Goal: Transaction & Acquisition: Book appointment/travel/reservation

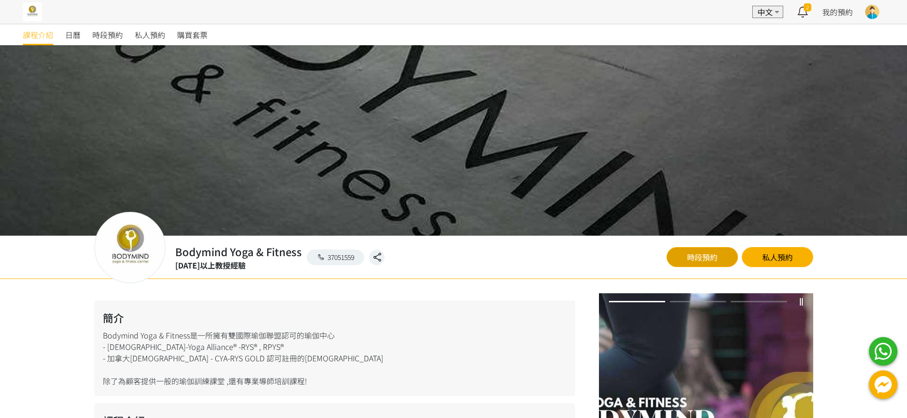
click at [681, 254] on link "時段預約" at bounding box center [701, 257] width 71 height 20
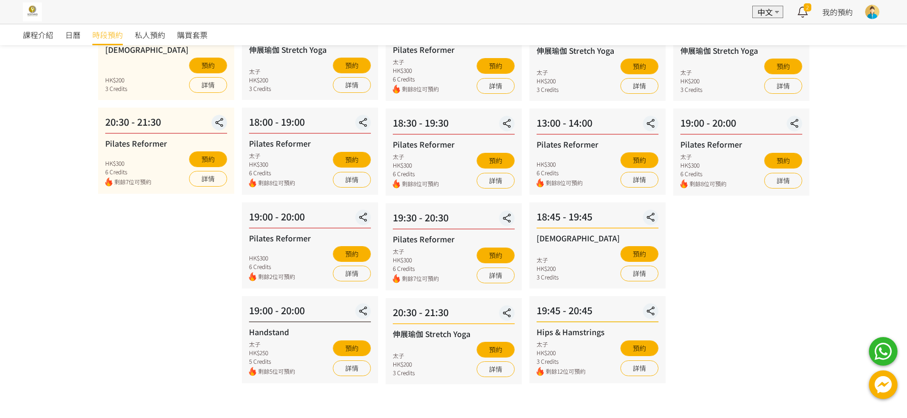
scroll to position [167, 0]
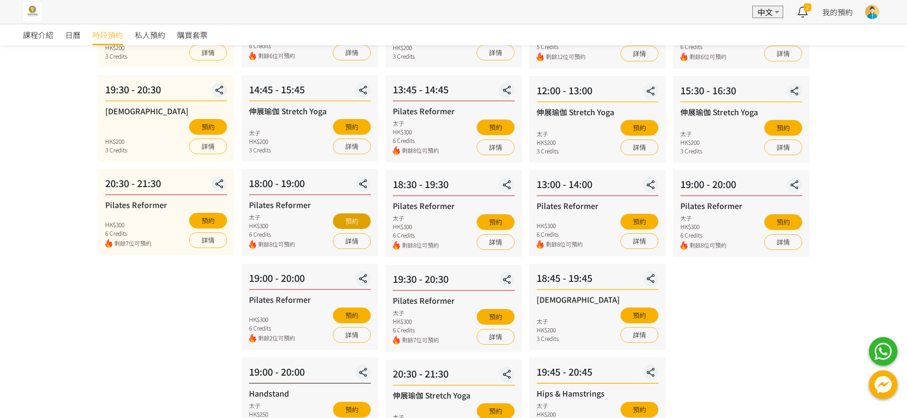
click at [359, 222] on button "預約" at bounding box center [352, 221] width 38 height 16
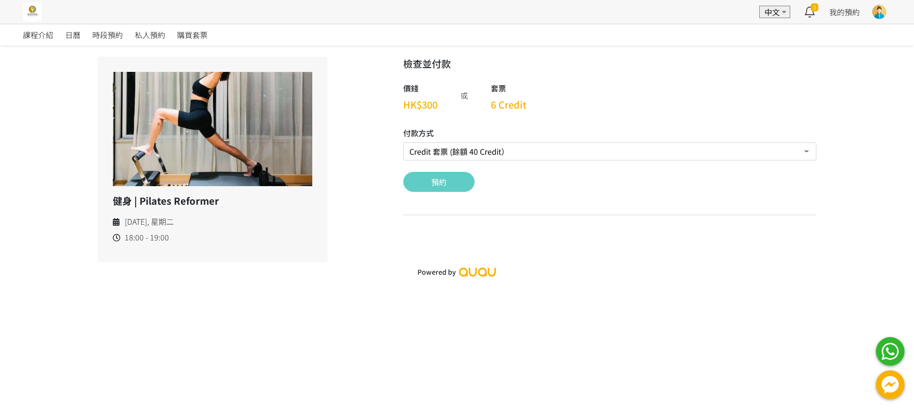
click at [452, 204] on div "檢查並付款 價錢 HK$300 或 套票 6 Credit 付款方式 Credit 套票 (餘額 40 Credit） 現場付款 轉數快FPS及銀行轉帳 Pa…" at bounding box center [609, 140] width 413 height 166
click at [454, 189] on button "預約" at bounding box center [438, 182] width 71 height 20
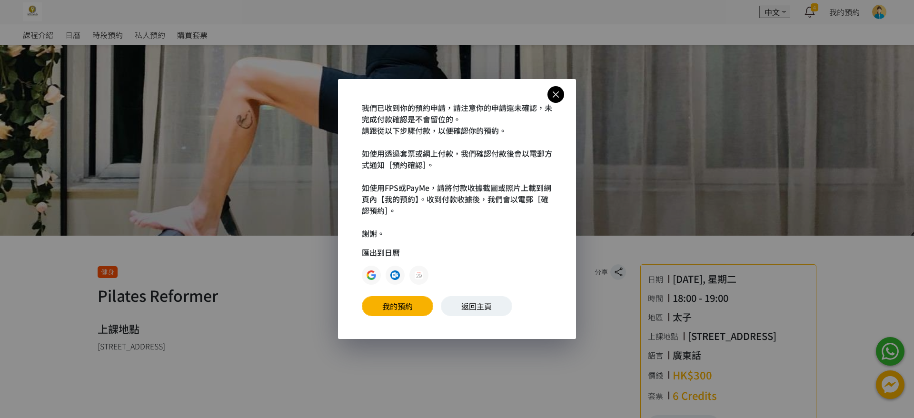
click at [556, 97] on icon at bounding box center [555, 95] width 17 height 12
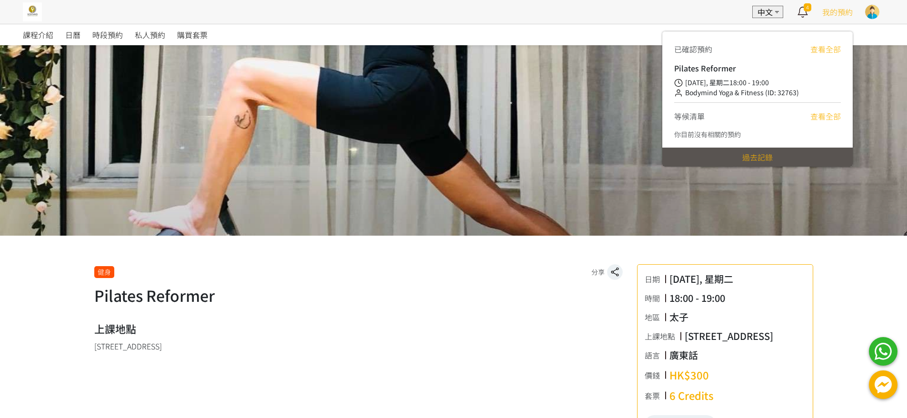
click at [830, 13] on span "我的預約" at bounding box center [837, 11] width 30 height 11
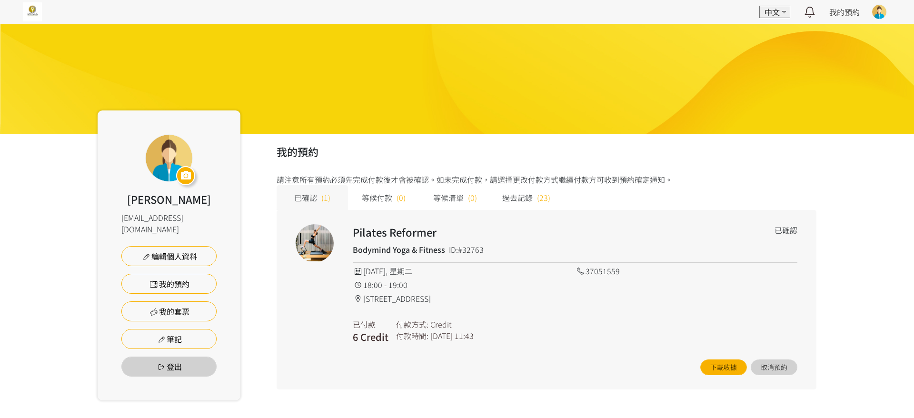
click at [21, 12] on div "EN 中文 最新通知 Bodymind Yoga & Fitness 已確認你的預約 [DATE] 18:00 健身 | Pilates Reformer，請…" at bounding box center [457, 12] width 914 height 24
click at [33, 14] on img at bounding box center [32, 11] width 19 height 19
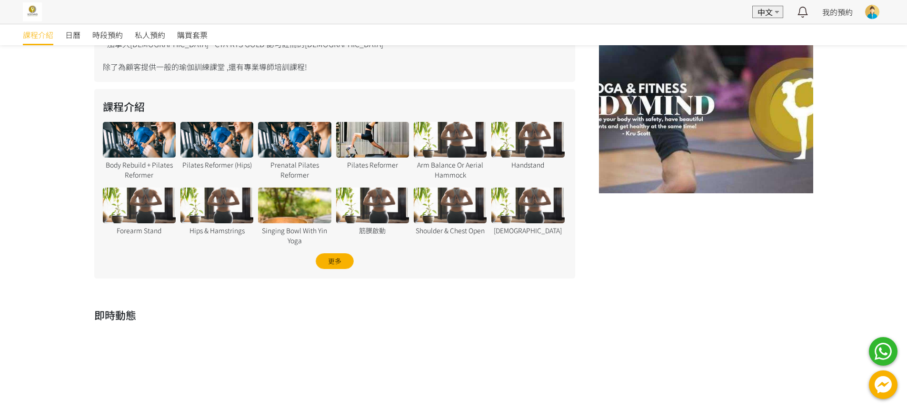
scroll to position [125, 0]
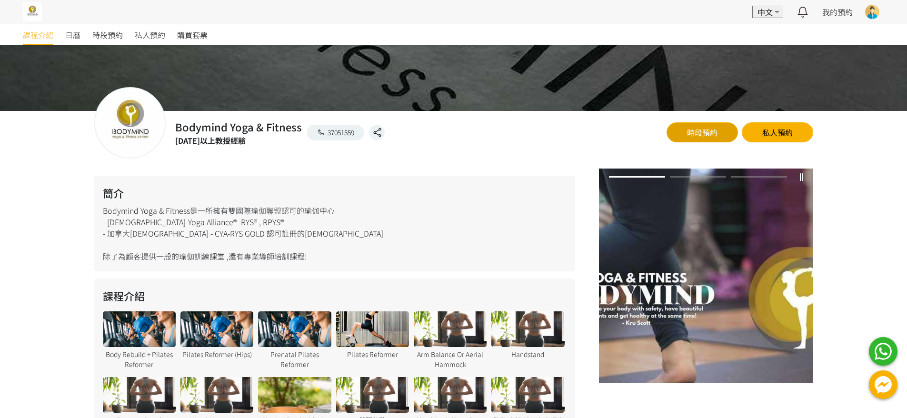
click at [693, 135] on link "時段預約" at bounding box center [701, 132] width 71 height 20
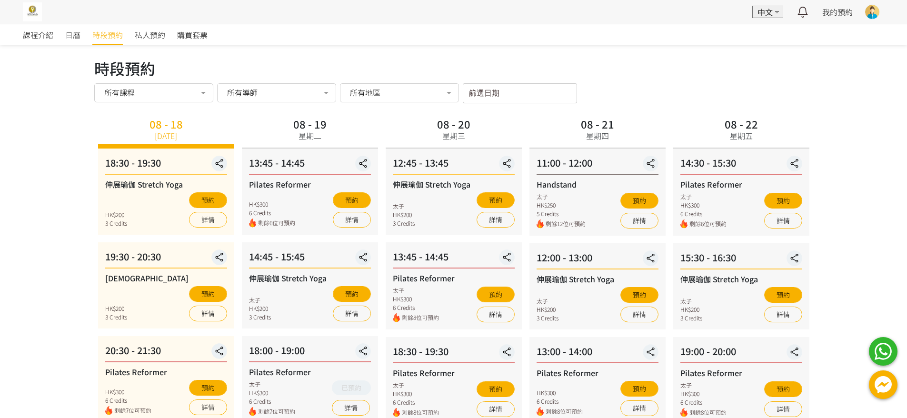
drag, startPoint x: 446, startPoint y: 95, endPoint x: 472, endPoint y: 93, distance: 26.3
click at [454, 94] on div at bounding box center [448, 94] width 19 height 18
click at [484, 92] on label "篩選日期" at bounding box center [479, 92] width 21 height 8
click at [484, 92] on input "篩選日期" at bounding box center [520, 93] width 114 height 20
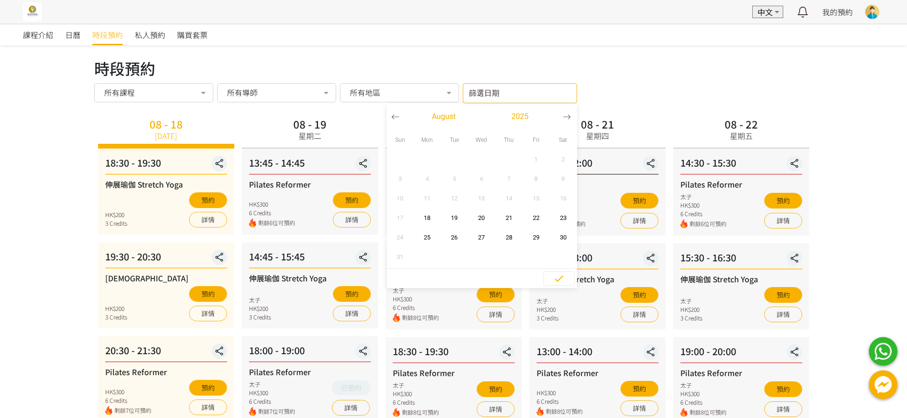
click at [484, 92] on label "篩選日期" at bounding box center [479, 92] width 21 height 8
click at [484, 92] on input "篩選日期" at bounding box center [520, 93] width 114 height 20
click at [557, 222] on span "23" at bounding box center [562, 218] width 21 height 10
type input "2025-08-23 - ..."
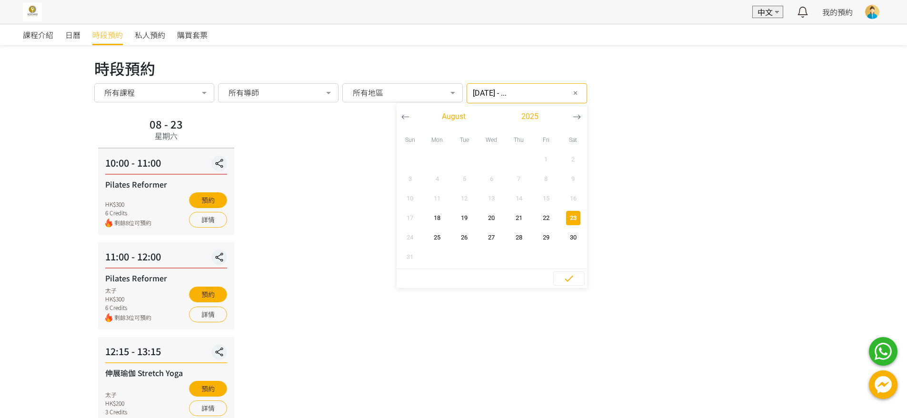
click at [374, 267] on div "08 - 23 星期六 10:00 - 11:00 Pilates Reformer HK$300 6 Credits 剩餘8位可預約 預約 詳情 11:00…" at bounding box center [453, 269] width 719 height 308
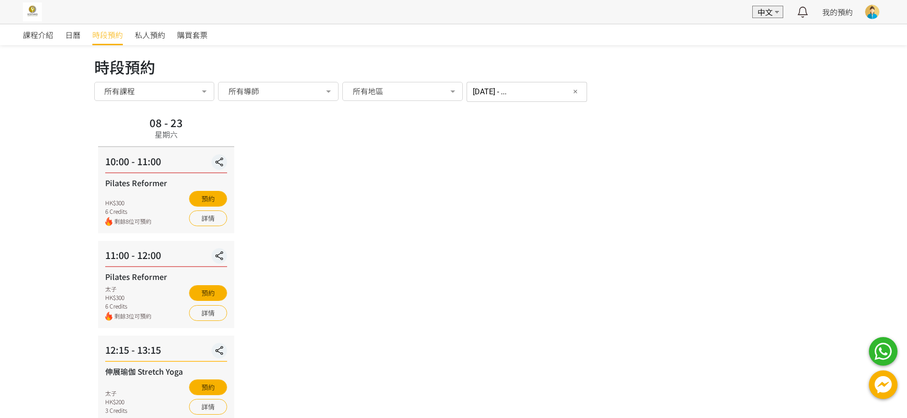
scroll to position [59, 0]
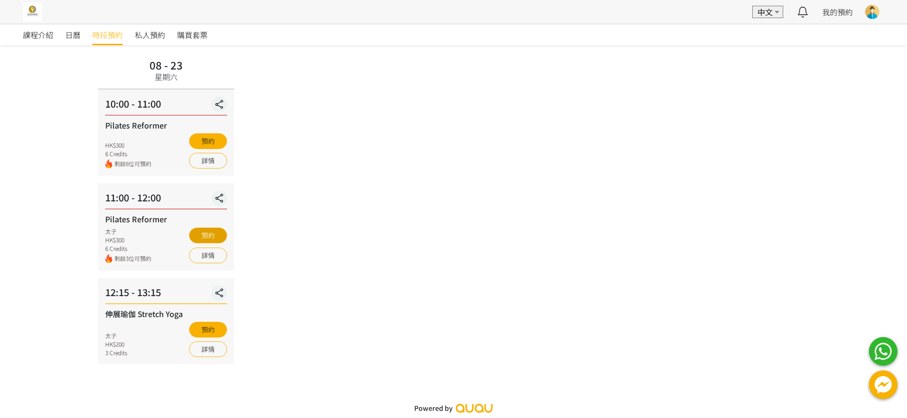
click at [213, 234] on button "預約" at bounding box center [208, 235] width 38 height 16
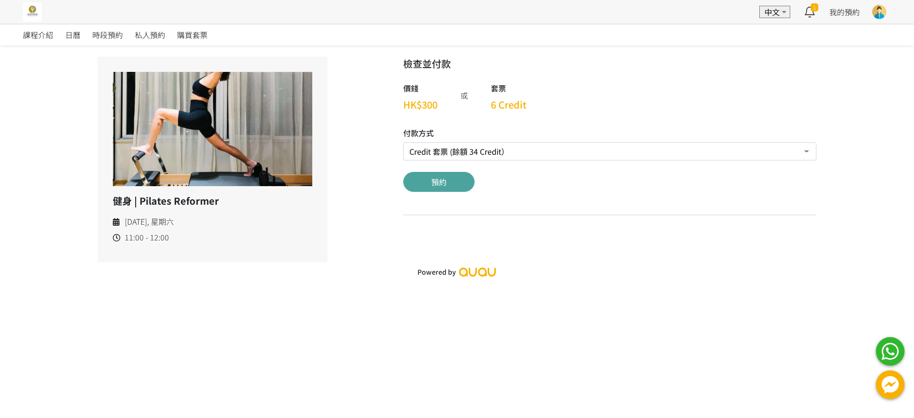
click at [435, 186] on button "預約" at bounding box center [438, 182] width 71 height 20
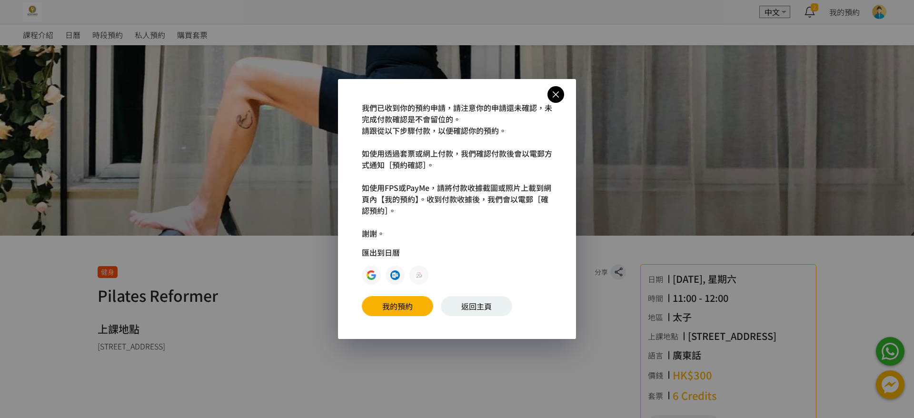
click at [561, 95] on icon at bounding box center [555, 95] width 17 height 12
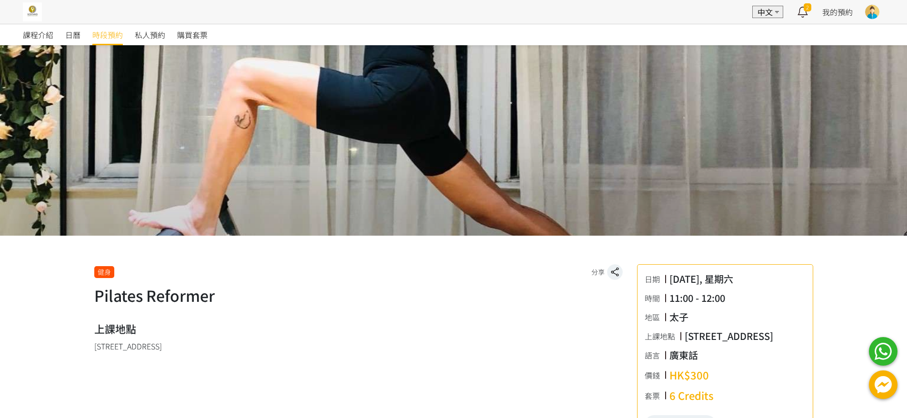
click at [117, 36] on span "時段預約" at bounding box center [107, 34] width 30 height 11
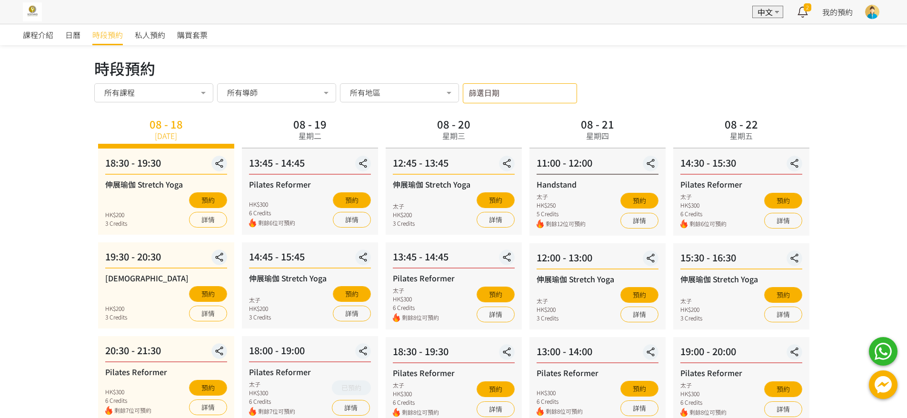
click at [556, 100] on div "篩選日期 [DATE] Sun Mon Tue Wed Thu Fri Sat 1 2 3 4 5 6 7 8 9 10 11 12 13 14 15 16 …" at bounding box center [520, 93] width 114 height 20
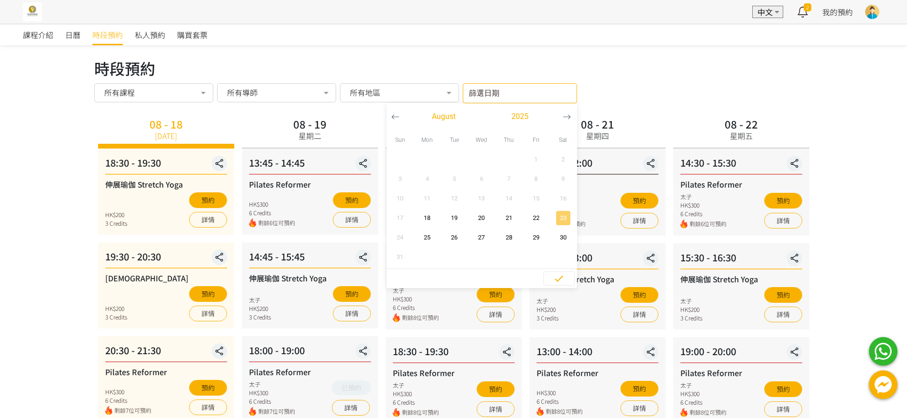
click at [566, 218] on span "23" at bounding box center [562, 218] width 21 height 10
type input "[DATE] - ..."
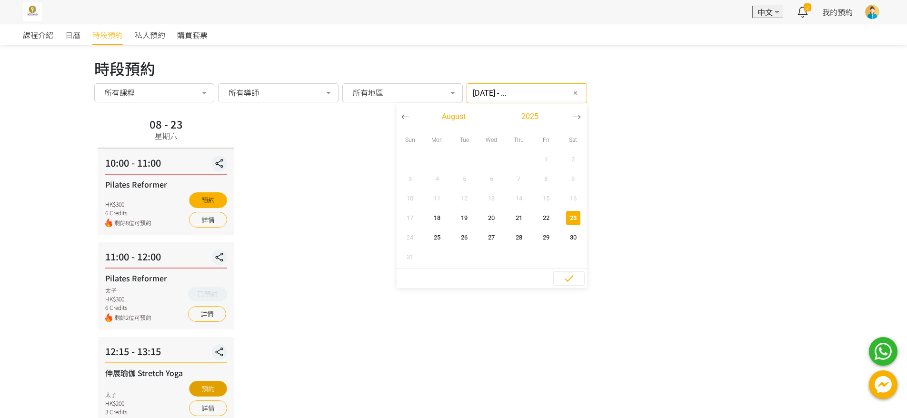
click at [201, 388] on button "預約" at bounding box center [208, 389] width 38 height 16
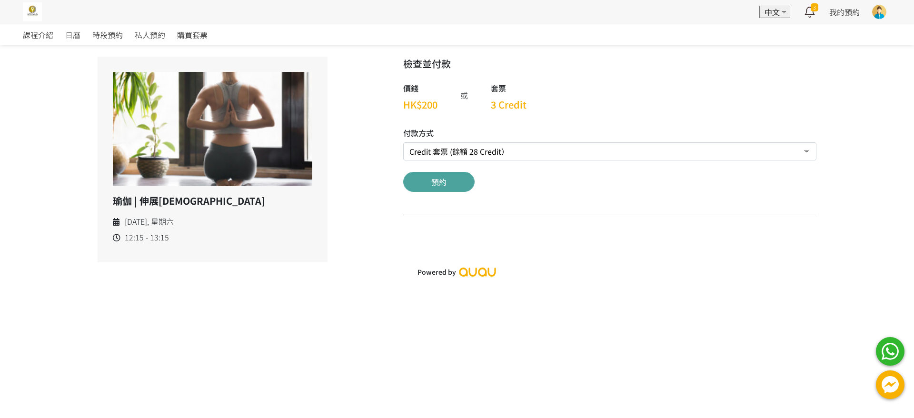
click at [449, 182] on button "預約" at bounding box center [438, 182] width 71 height 20
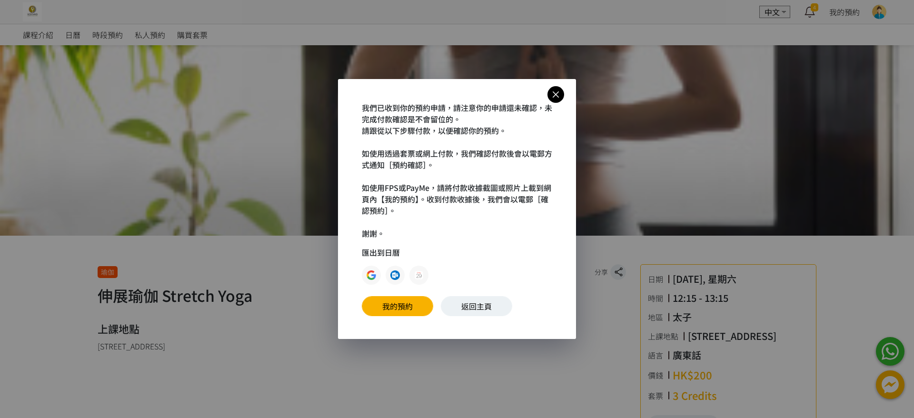
click at [559, 91] on icon at bounding box center [555, 95] width 17 height 12
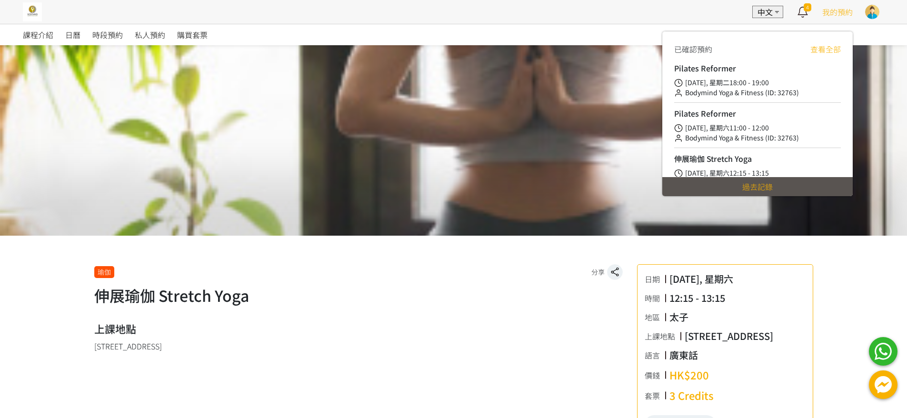
click at [836, 22] on div "我的預約" at bounding box center [837, 12] width 30 height 24
